Goal: Transaction & Acquisition: Purchase product/service

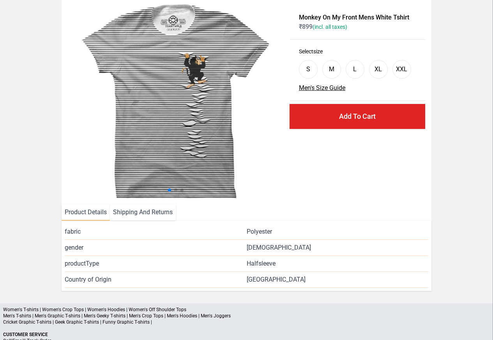
scroll to position [94, 0]
